Goal: Communication & Community: Answer question/provide support

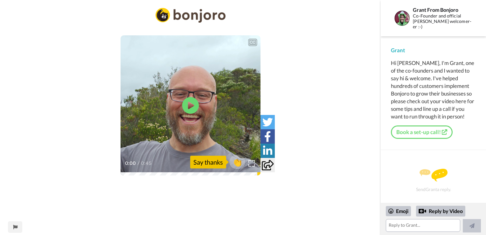
click at [190, 105] on icon "Play/Pause" at bounding box center [190, 105] width 17 height 30
click at [173, 134] on video at bounding box center [191, 105] width 140 height 140
click at [181, 103] on video at bounding box center [191, 105] width 140 height 140
click at [251, 164] on img at bounding box center [251, 163] width 7 height 7
click at [399, 210] on div "Emoji" at bounding box center [398, 211] width 25 height 10
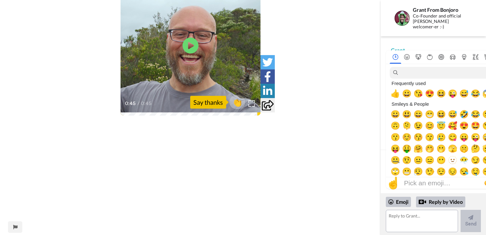
scroll to position [64, 0]
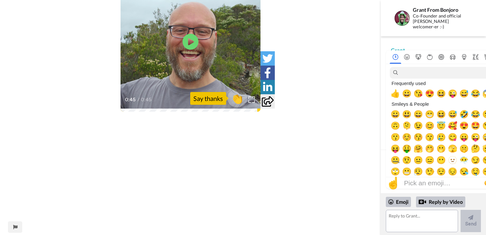
click at [235, 97] on span "👏" at bounding box center [237, 98] width 20 height 13
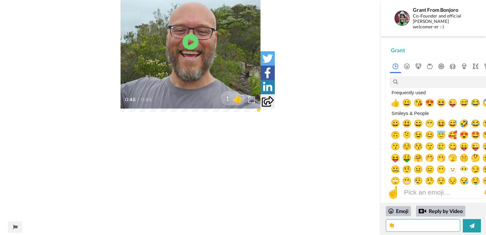
click at [408, 221] on textarea "👏" at bounding box center [423, 225] width 74 height 13
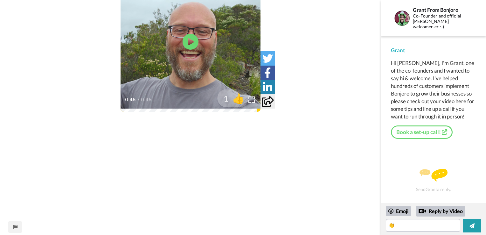
click at [223, 94] on span "1" at bounding box center [222, 98] width 11 height 11
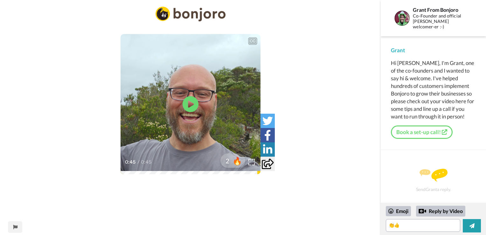
scroll to position [0, 0]
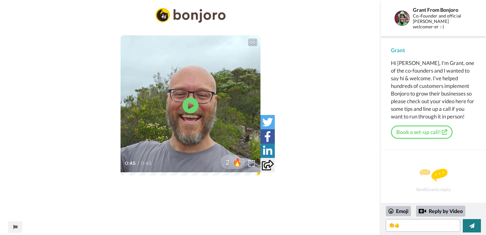
click at [476, 228] on button at bounding box center [472, 225] width 18 height 13
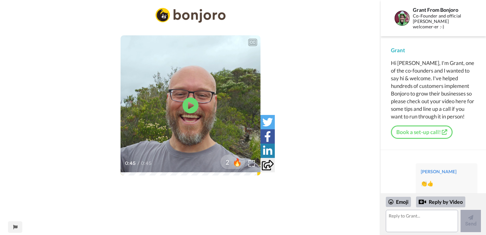
scroll to position [7, 0]
